Goal: Task Accomplishment & Management: Manage account settings

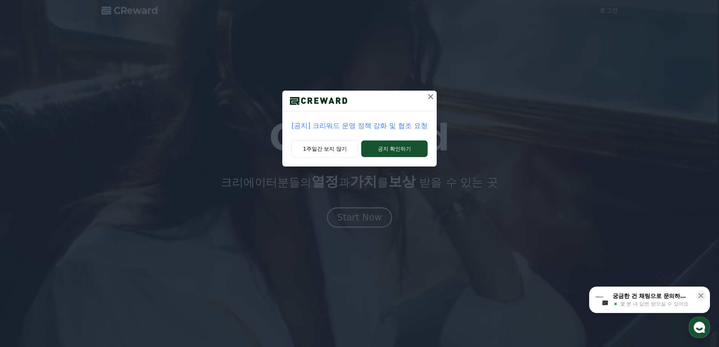
click at [430, 97] on icon at bounding box center [430, 96] width 5 height 5
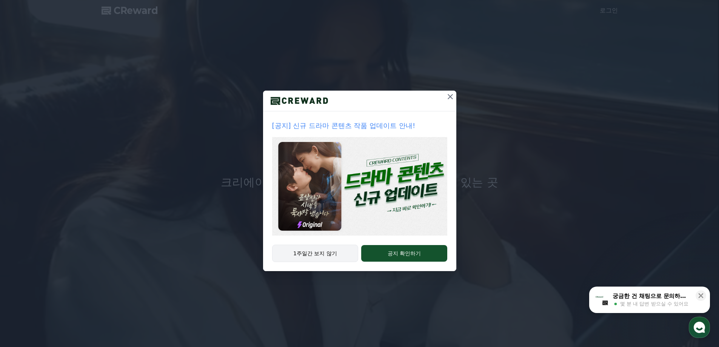
click at [315, 257] on button "1주일간 보지 않기" at bounding box center [315, 252] width 86 height 17
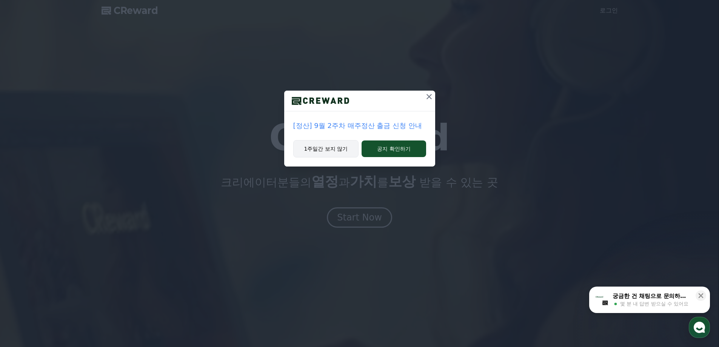
click at [337, 155] on button "1주일간 보지 않기" at bounding box center [326, 148] width 66 height 17
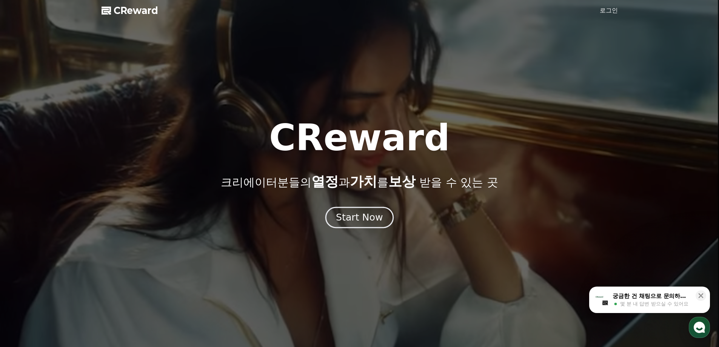
click at [364, 218] on div "Start Now" at bounding box center [359, 217] width 47 height 13
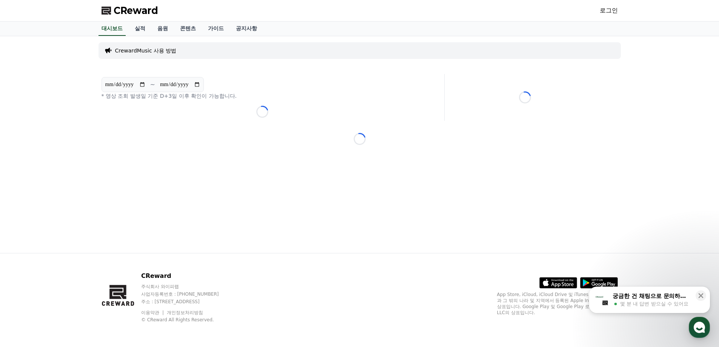
click at [610, 12] on link "로그인" at bounding box center [608, 10] width 18 height 9
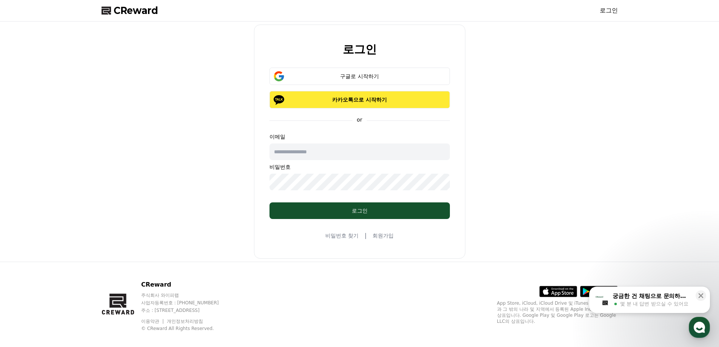
click at [366, 103] on p "카카오톡으로 시작하기" at bounding box center [359, 100] width 158 height 8
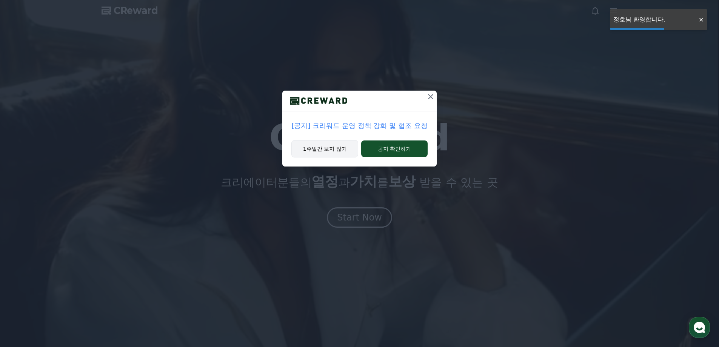
click at [326, 151] on button "1주일간 보지 않기" at bounding box center [324, 148] width 67 height 17
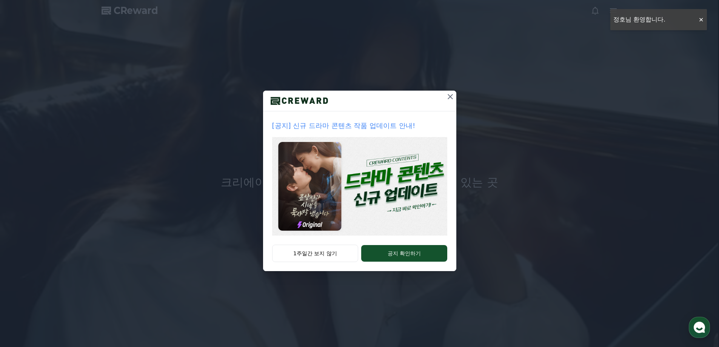
click at [453, 90] on div "[공지] 신규 드라마 콘텐츠 작품 업데이트 안내! 1주일간 보지 않기 공지 확인하기" at bounding box center [359, 141] width 719 height 283
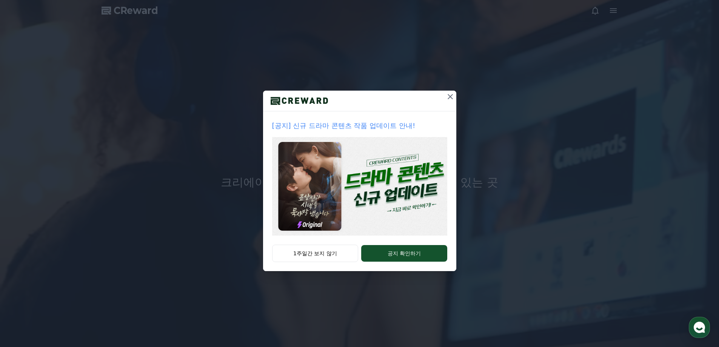
click at [452, 94] on icon at bounding box center [450, 96] width 9 height 9
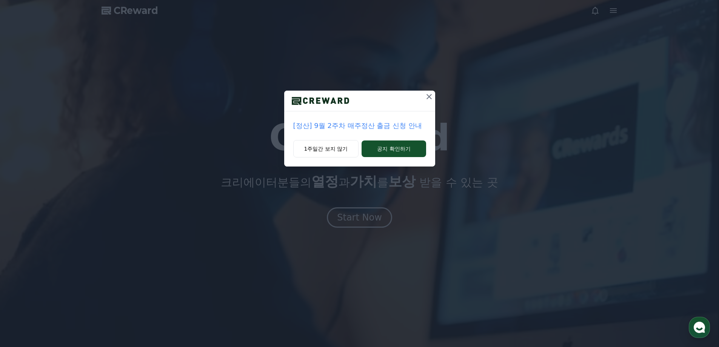
click at [334, 158] on div "1주일간 보지 않기 공지 확인하기" at bounding box center [359, 153] width 151 height 26
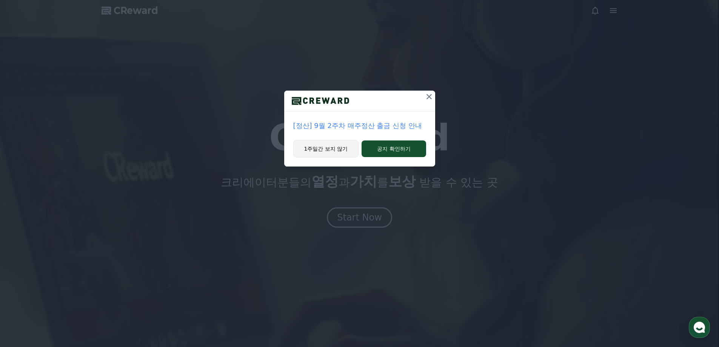
click at [338, 147] on button "1주일간 보지 않기" at bounding box center [326, 148] width 66 height 17
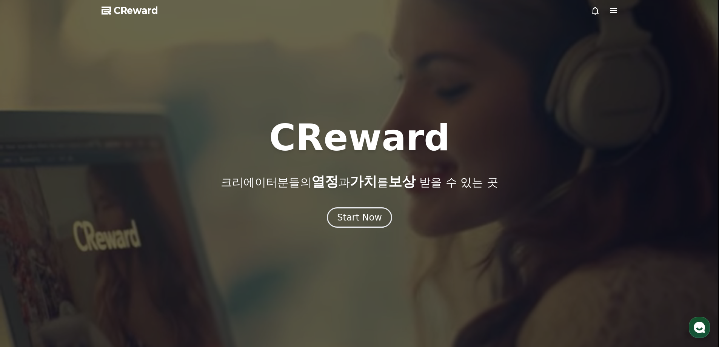
click at [338, 147] on h1 "CReward" at bounding box center [359, 138] width 181 height 36
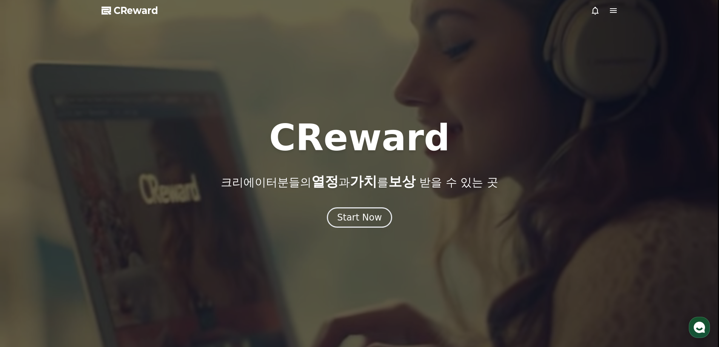
click at [574, 111] on div at bounding box center [359, 173] width 719 height 347
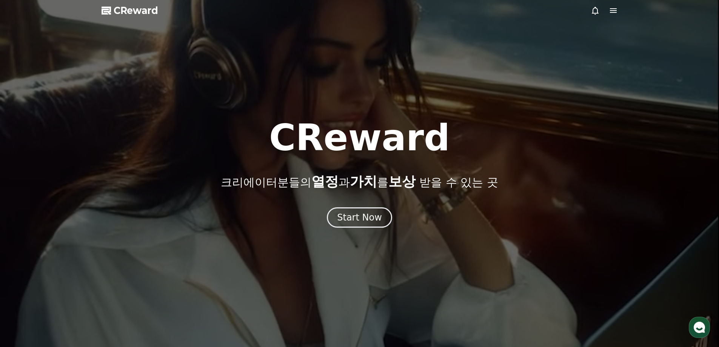
click at [612, 12] on icon at bounding box center [613, 10] width 7 height 5
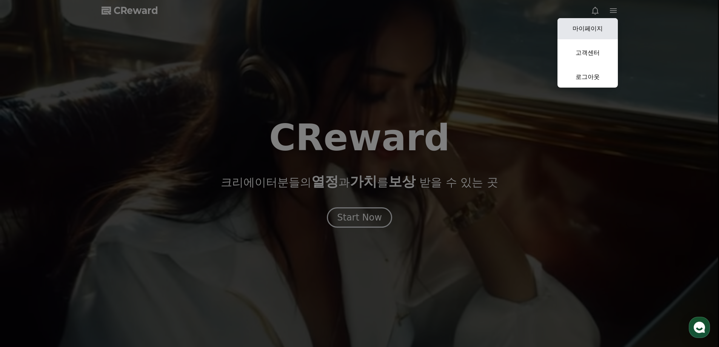
click at [594, 30] on link "마이페이지" at bounding box center [587, 28] width 60 height 21
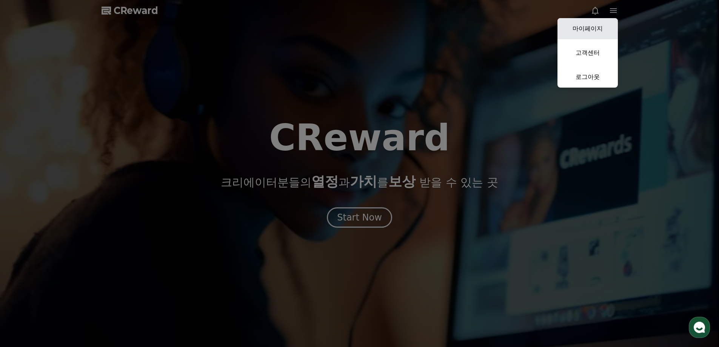
select select "**********"
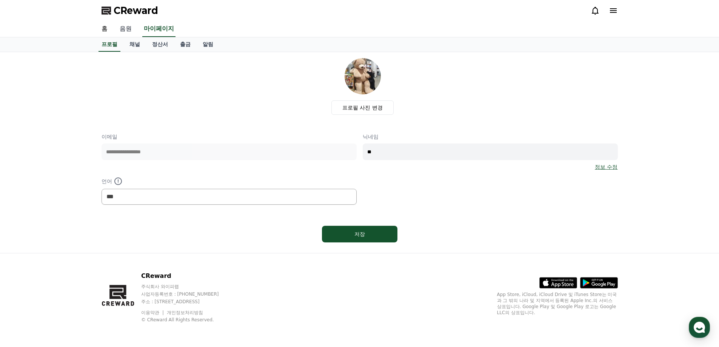
click at [128, 33] on link "음원" at bounding box center [126, 29] width 24 height 16
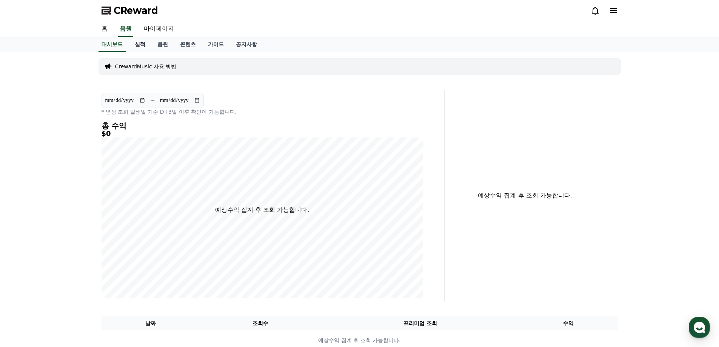
click at [138, 43] on link "실적" at bounding box center [140, 44] width 23 height 14
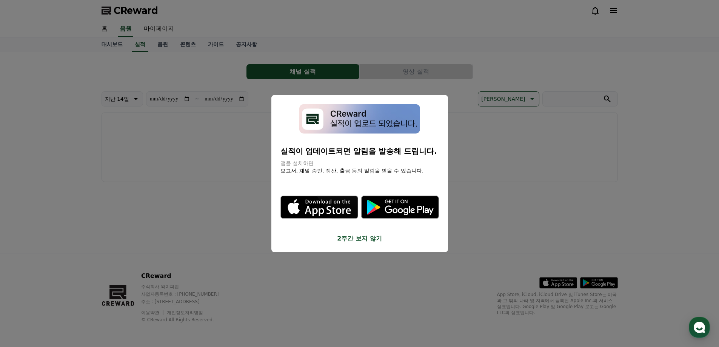
click at [167, 46] on button "close modal" at bounding box center [359, 173] width 719 height 347
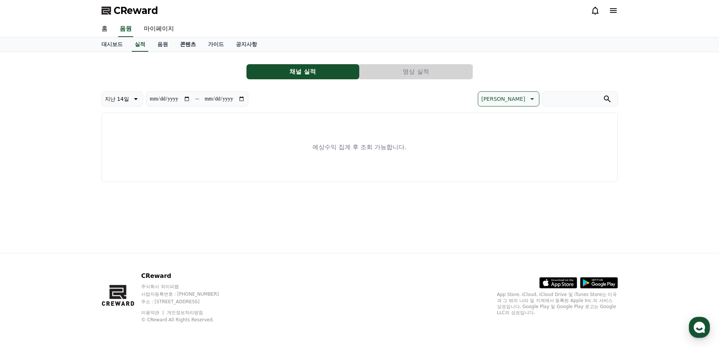
click at [183, 46] on link "콘텐츠" at bounding box center [188, 44] width 28 height 14
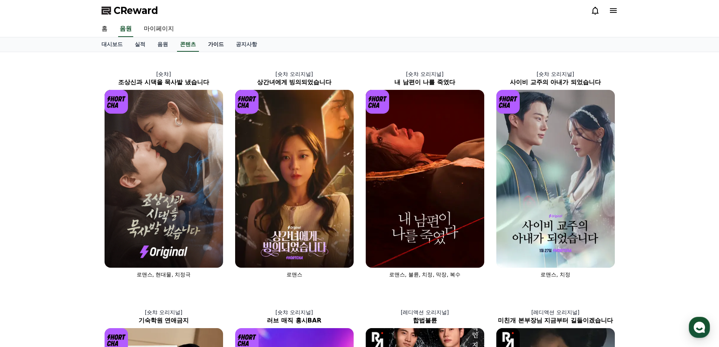
click at [217, 46] on link "가이드" at bounding box center [216, 44] width 28 height 14
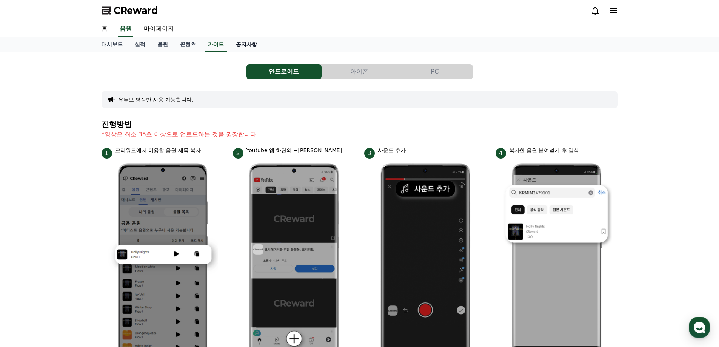
click at [241, 47] on link "공지사항" at bounding box center [246, 44] width 33 height 14
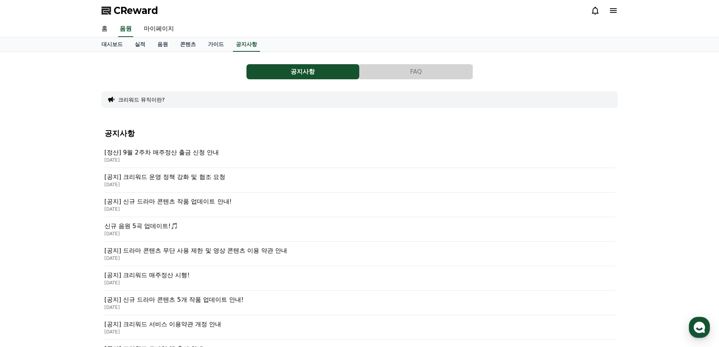
click at [181, 34] on div "홈 음원 마이페이지" at bounding box center [359, 29] width 528 height 16
click at [152, 30] on link "마이페이지" at bounding box center [159, 29] width 42 height 16
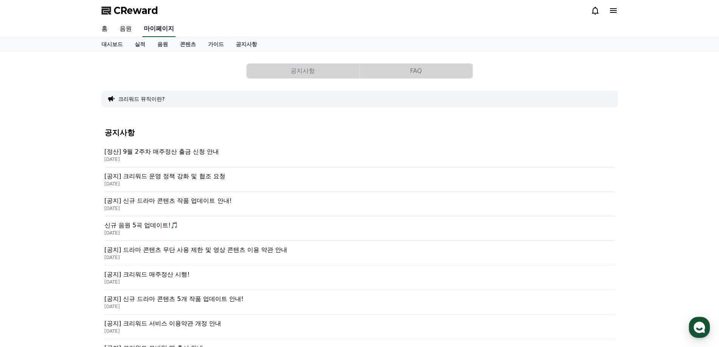
select select "**********"
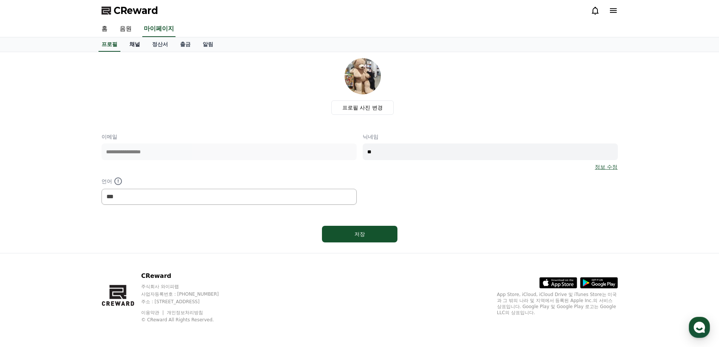
click at [144, 43] on link "채널" at bounding box center [134, 44] width 23 height 14
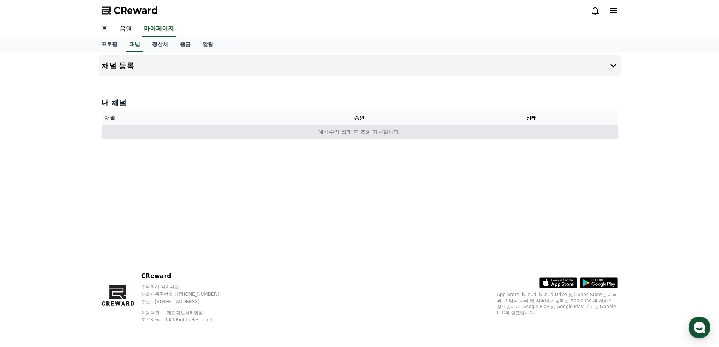
click at [375, 134] on td "예상수익 집계 후 조회 가능합니다." at bounding box center [359, 132] width 516 height 14
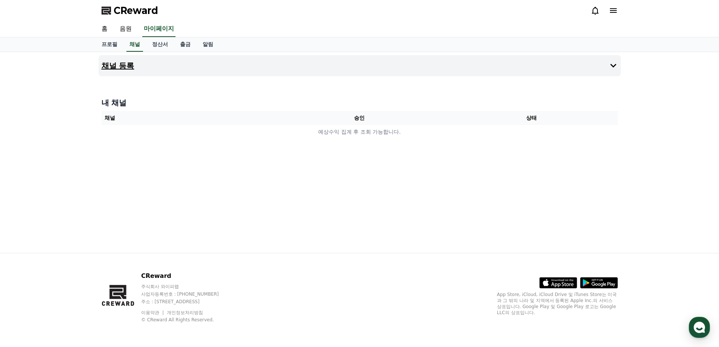
click at [189, 66] on button "채널 등록" at bounding box center [359, 65] width 522 height 21
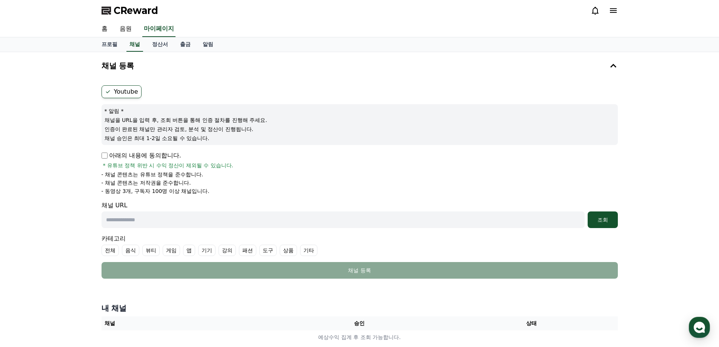
click at [175, 174] on p "- 채널 콘텐츠는 유튜브 정책을 준수합니다." at bounding box center [152, 175] width 102 height 8
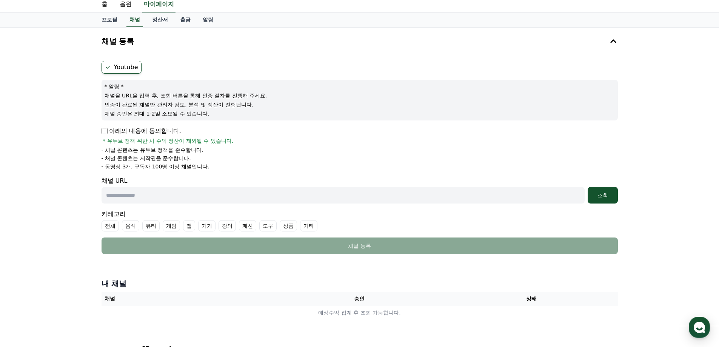
scroll to position [38, 0]
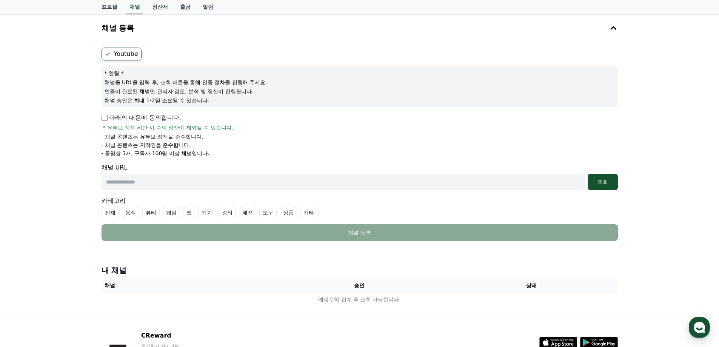
drag, startPoint x: 160, startPoint y: 155, endPoint x: 193, endPoint y: 154, distance: 32.8
click at [193, 154] on p "- 동영상 3개, 구독자 100명 이상 채널입니다." at bounding box center [155, 153] width 108 height 8
drag, startPoint x: 151, startPoint y: 137, endPoint x: 183, endPoint y: 144, distance: 32.9
click at [183, 144] on ul "- 채널 콘텐츠는 유튜브 정책을 준수합니다. - 채널 콘텐츠는 저작권을 준수합니다. - 동영상 3개, 구독자 100명 이상 채널입니다." at bounding box center [359, 145] width 516 height 24
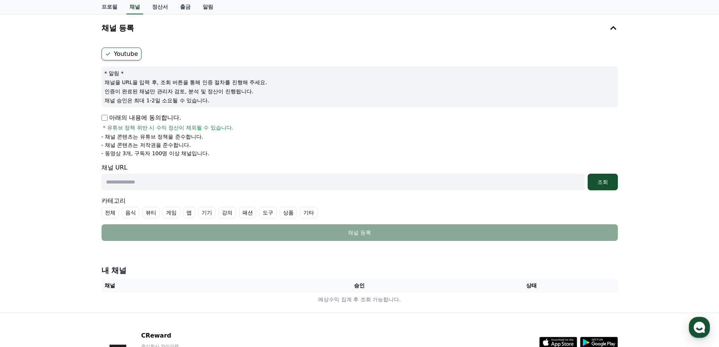
click at [183, 144] on p "- 채널 콘텐츠는 저작권을 준수합니다." at bounding box center [145, 145] width 89 height 8
click at [181, 181] on input "text" at bounding box center [342, 182] width 483 height 17
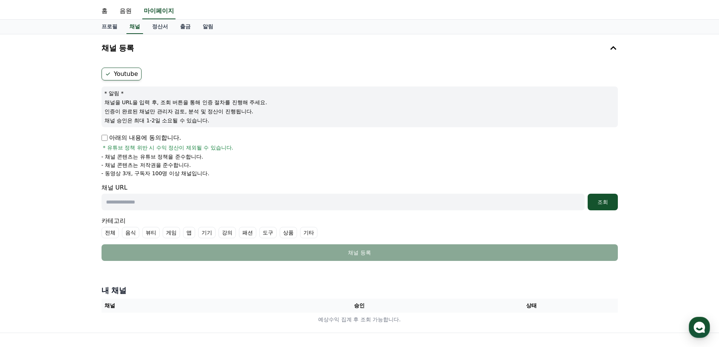
scroll to position [0, 0]
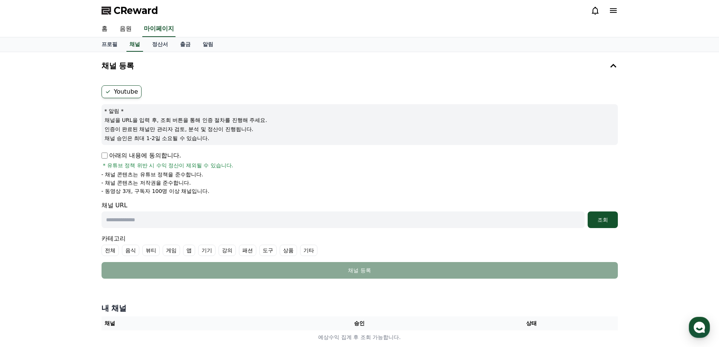
click at [172, 217] on input "text" at bounding box center [342, 219] width 483 height 17
paste input "**********"
type input "**********"
click at [155, 154] on p "아래의 내용에 동의합니다." at bounding box center [141, 155] width 80 height 9
click at [108, 154] on p "아래의 내용에 동의합니다." at bounding box center [141, 155] width 80 height 9
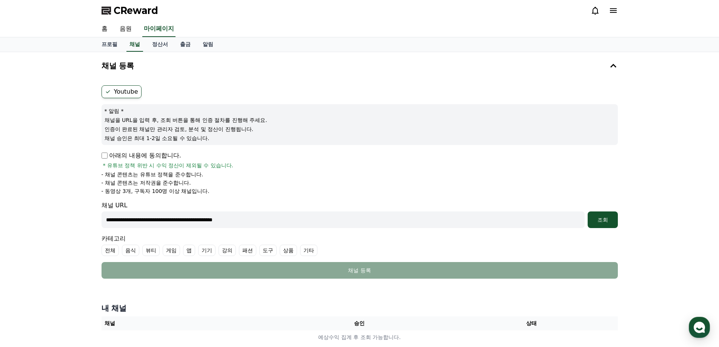
click at [97, 156] on div "**********" at bounding box center [359, 201] width 528 height 298
click at [601, 222] on div "조회" at bounding box center [602, 220] width 24 height 8
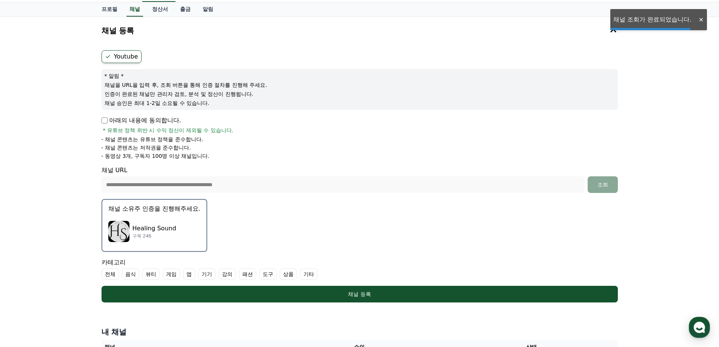
scroll to position [75, 0]
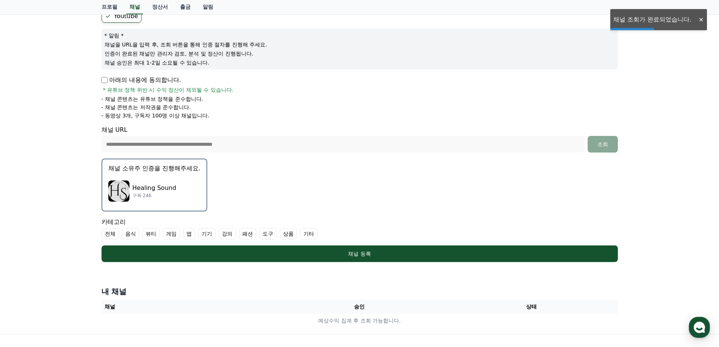
click at [183, 195] on div "Healing Sound 구독 246" at bounding box center [154, 191] width 92 height 30
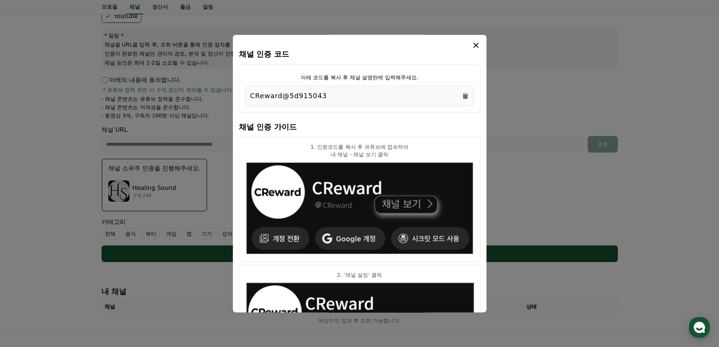
click at [360, 96] on div "CReward@5d915043" at bounding box center [359, 96] width 219 height 11
click at [466, 95] on icon "Copy to clipboard" at bounding box center [465, 96] width 5 height 6
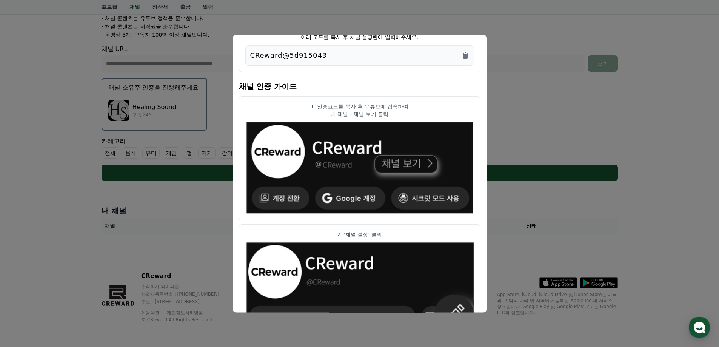
scroll to position [0, 0]
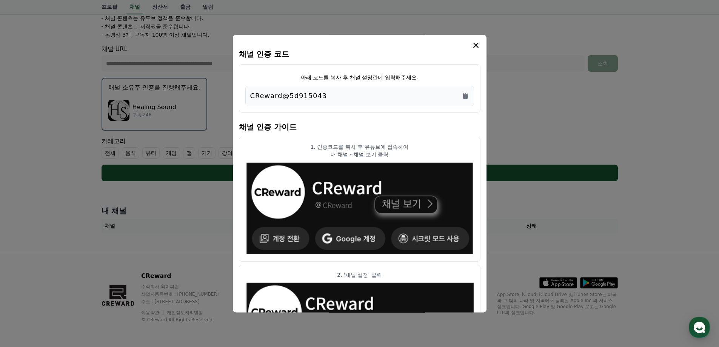
click at [476, 43] on icon "modal" at bounding box center [475, 45] width 9 height 9
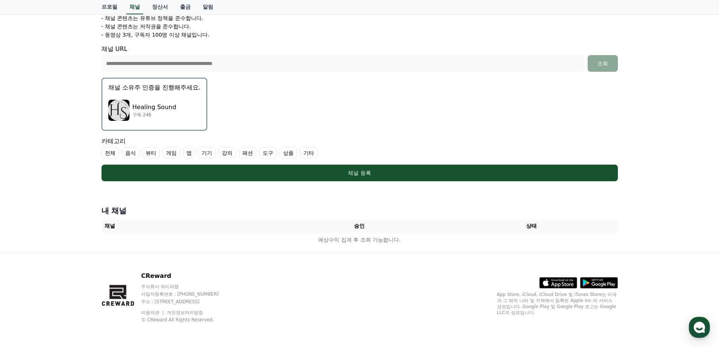
click at [489, 89] on form "**********" at bounding box center [359, 55] width 516 height 252
click at [269, 95] on form "**********" at bounding box center [359, 55] width 516 height 252
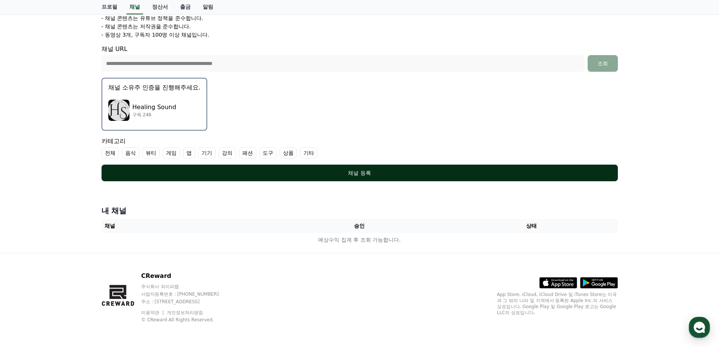
click at [271, 167] on button "채널 등록" at bounding box center [359, 172] width 516 height 17
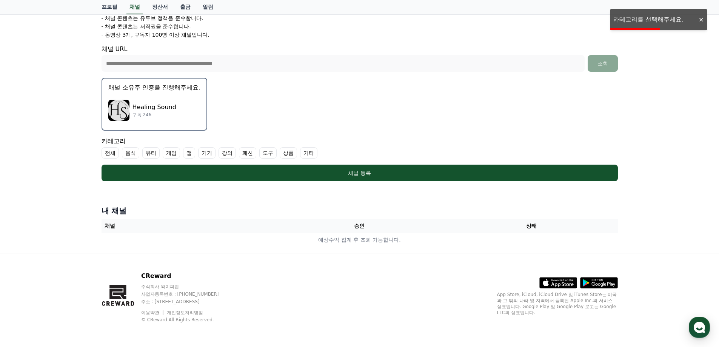
click at [303, 154] on label "기타" at bounding box center [308, 152] width 17 height 11
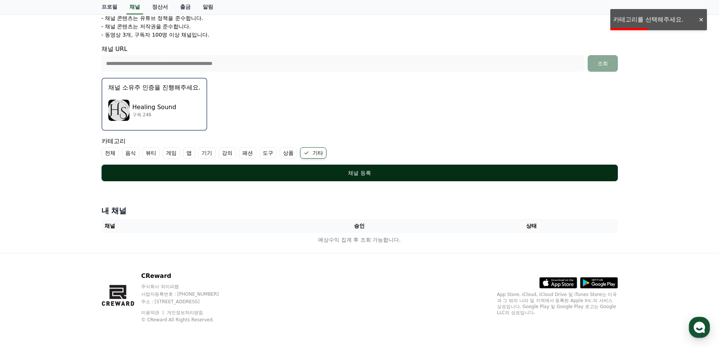
click at [282, 168] on button "채널 등록" at bounding box center [359, 172] width 516 height 17
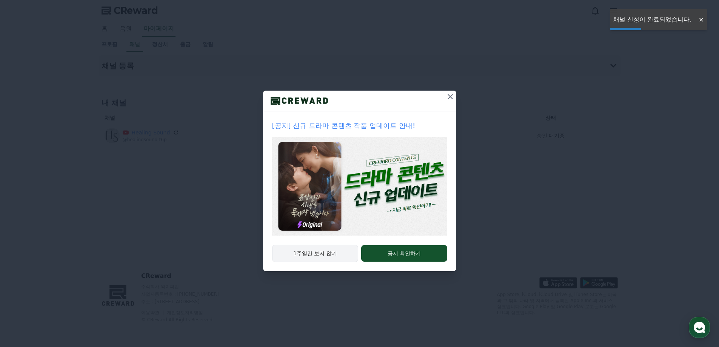
click at [331, 252] on button "1주일간 보지 않기" at bounding box center [315, 252] width 86 height 17
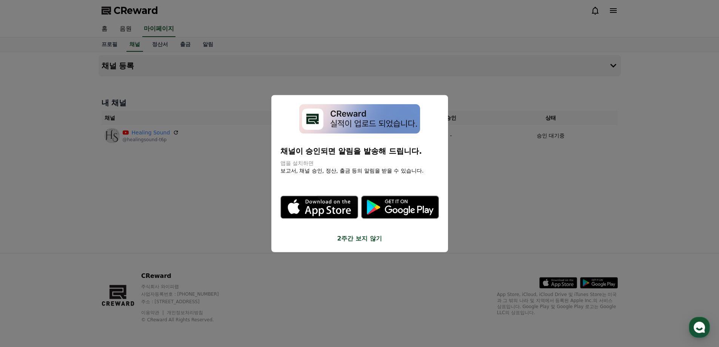
click at [349, 230] on icon "modal" at bounding box center [319, 207] width 78 height 78
click at [367, 239] on button "2주간 보지 않기" at bounding box center [359, 238] width 158 height 9
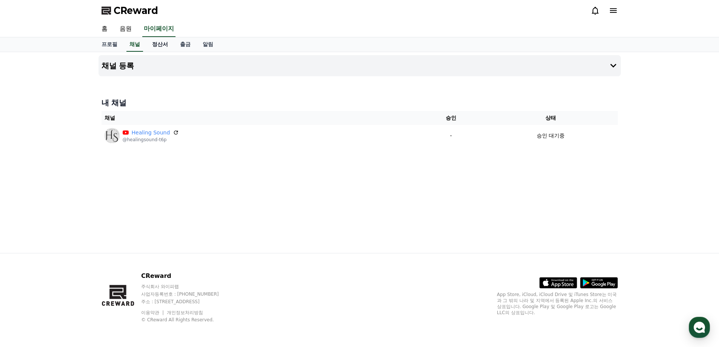
click at [167, 42] on link "정산서" at bounding box center [160, 44] width 28 height 14
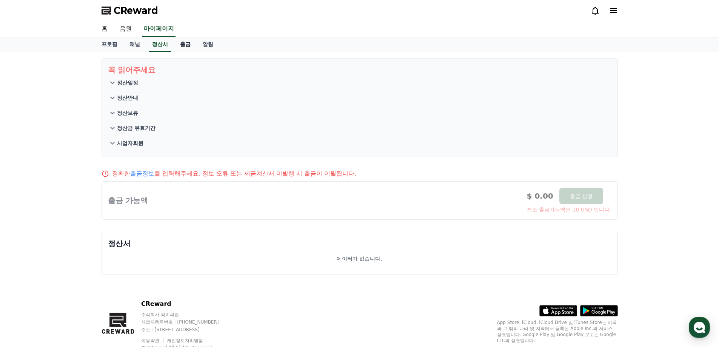
click at [180, 43] on link "출금" at bounding box center [185, 44] width 23 height 14
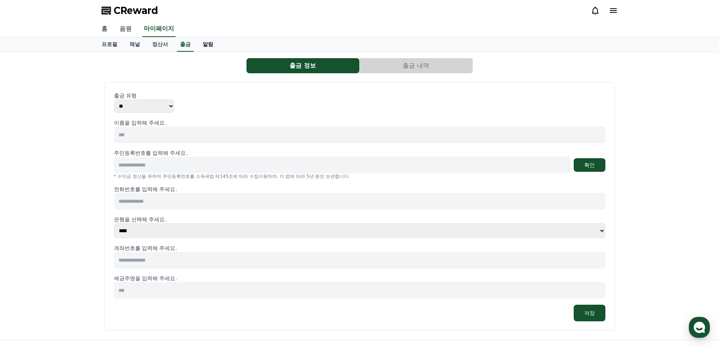
click at [197, 44] on link "알림" at bounding box center [208, 44] width 23 height 14
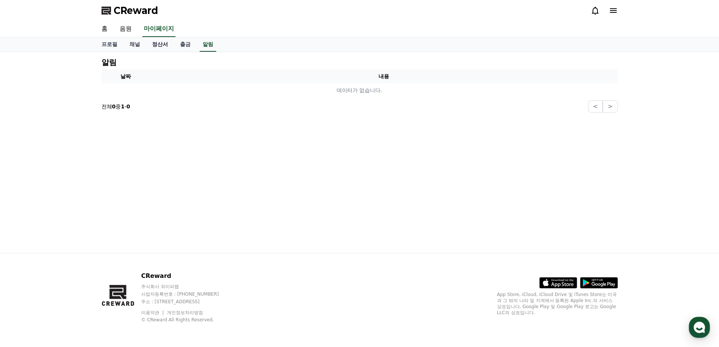
drag, startPoint x: 146, startPoint y: 47, endPoint x: 156, endPoint y: 46, distance: 10.2
click at [146, 47] on link "정산서" at bounding box center [160, 44] width 28 height 14
